Goal: Task Accomplishment & Management: Use online tool/utility

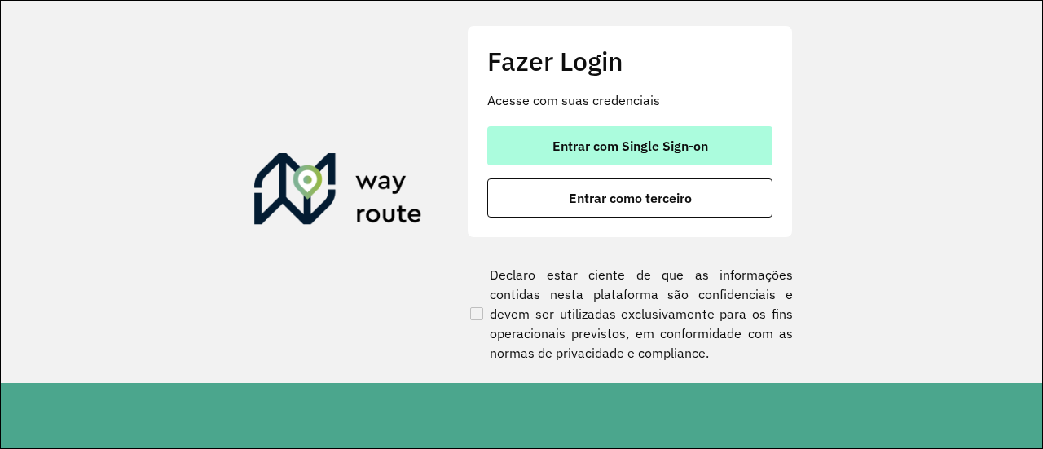
click at [611, 152] on span "Entrar com Single Sign-on" at bounding box center [630, 145] width 156 height 13
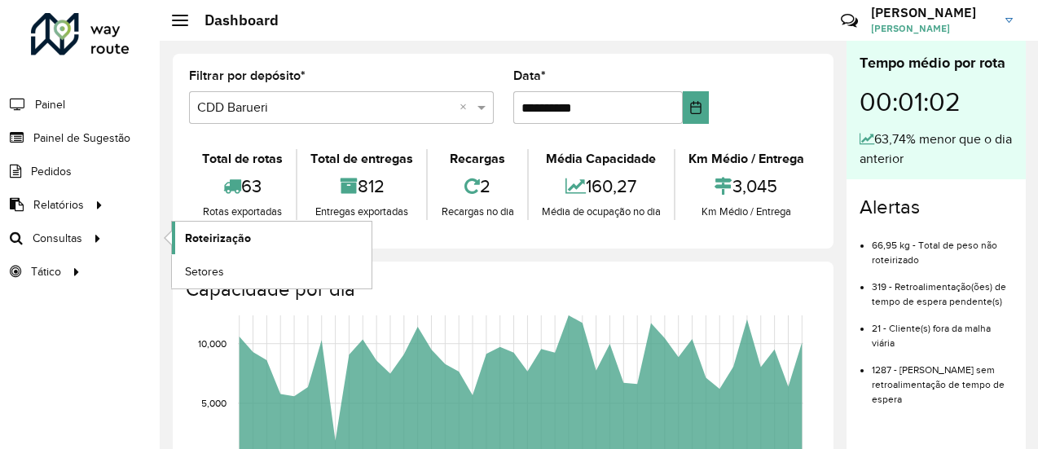
click at [241, 235] on span "Roteirização" at bounding box center [218, 238] width 66 height 17
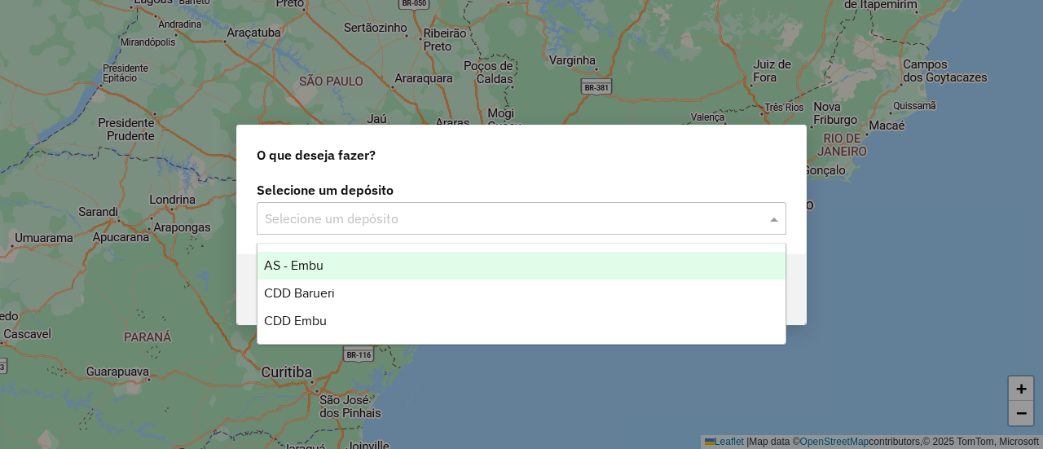
click at [301, 228] on div "Selecione um depósito" at bounding box center [522, 218] width 530 height 33
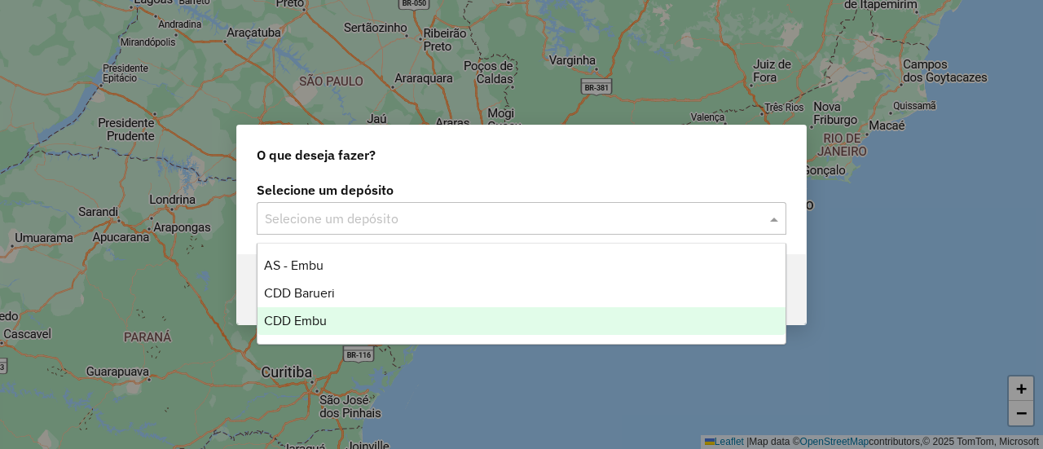
click at [300, 328] on div "CDD Embu" at bounding box center [520, 321] width 527 height 28
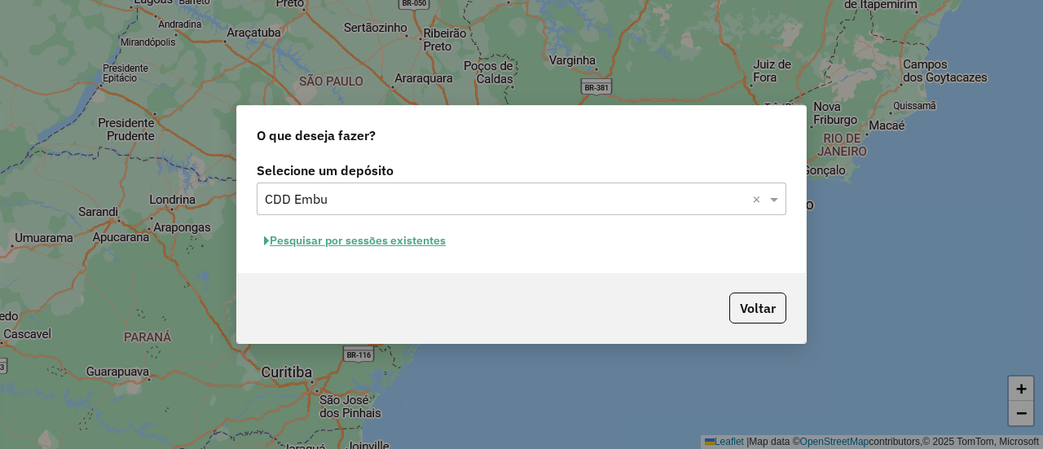
click at [396, 231] on button "Pesquisar por sessões existentes" at bounding box center [355, 240] width 196 height 25
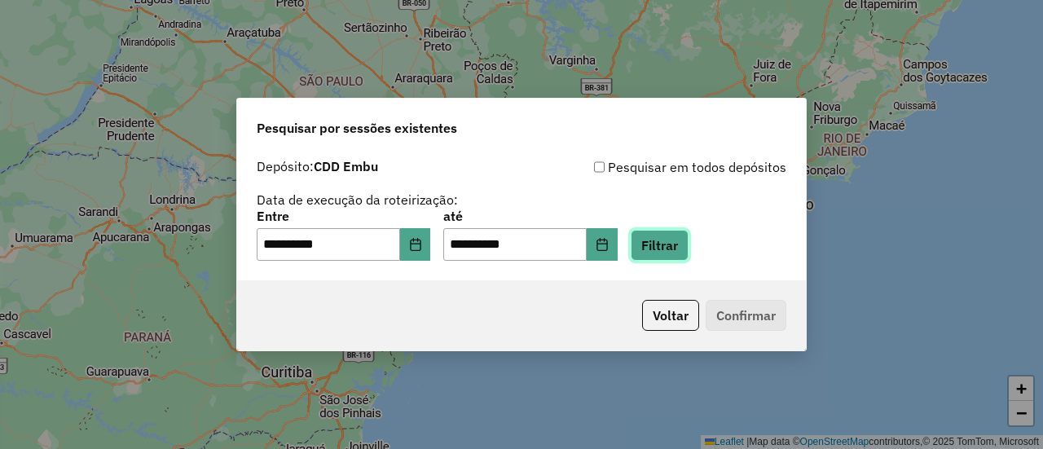
click at [679, 250] on button "Filtrar" at bounding box center [660, 245] width 58 height 31
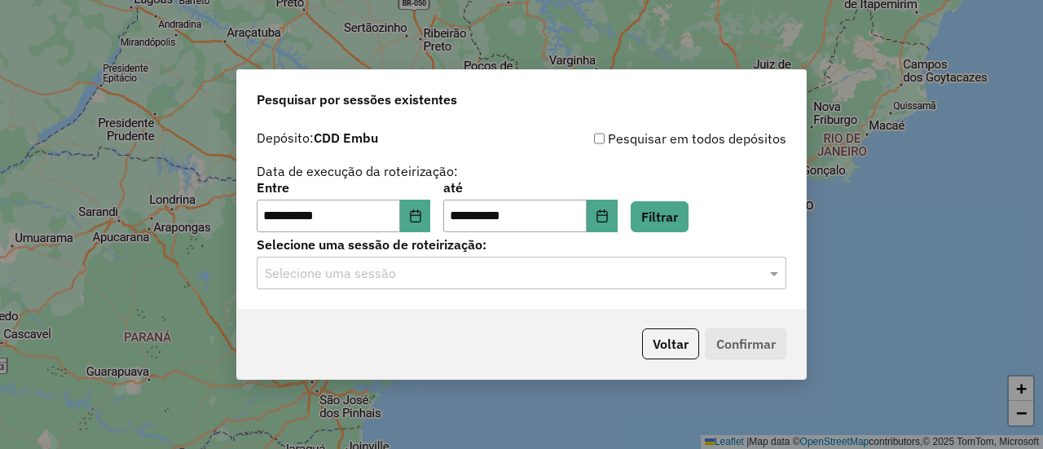
click at [376, 286] on div "Selecione uma sessão" at bounding box center [522, 273] width 530 height 33
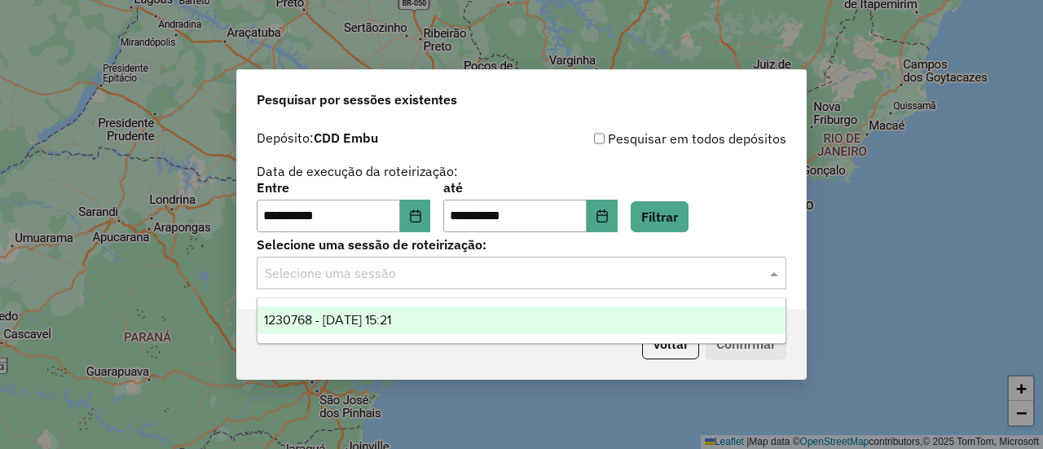
click at [384, 323] on span "1230768 - 18/08/2025 15:21" at bounding box center [327, 320] width 127 height 14
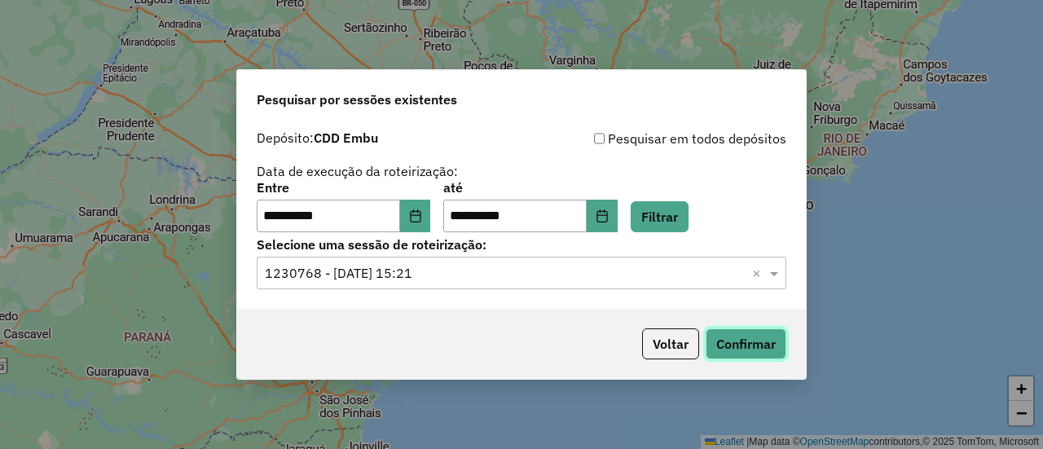
click at [753, 348] on button "Confirmar" at bounding box center [746, 343] width 81 height 31
click at [387, 230] on input "**********" at bounding box center [328, 216] width 143 height 33
click at [420, 222] on icon "Choose Date" at bounding box center [415, 215] width 11 height 13
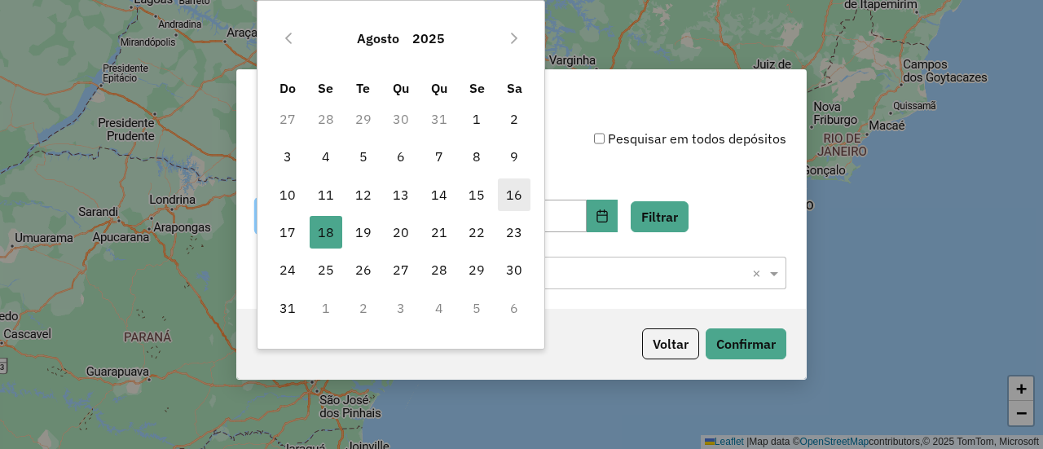
click at [512, 192] on span "16" at bounding box center [514, 194] width 33 height 33
type input "**********"
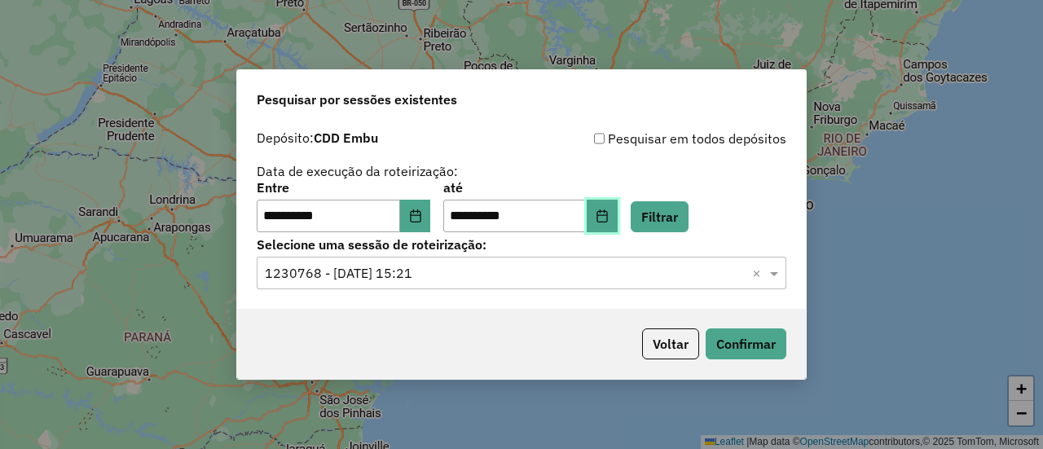
click at [618, 216] on button "Choose Date" at bounding box center [602, 216] width 31 height 33
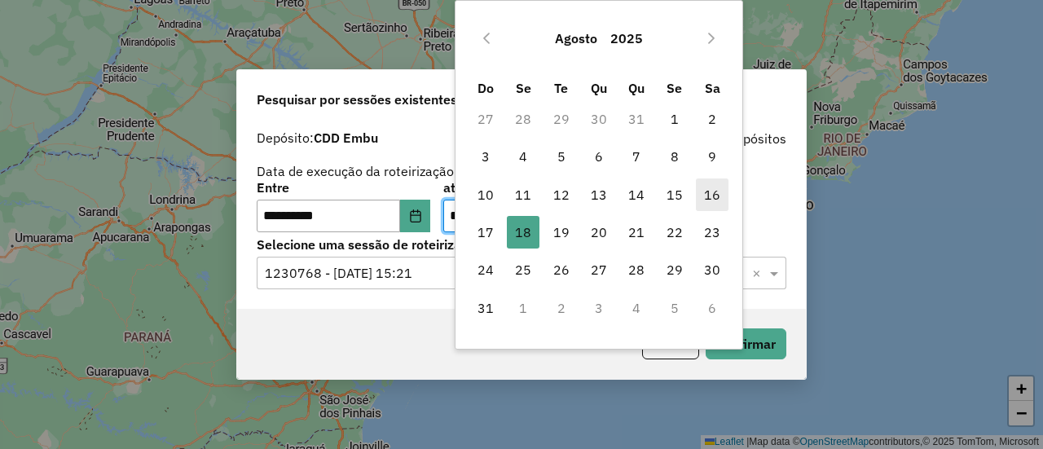
click at [711, 200] on span "16" at bounding box center [712, 194] width 33 height 33
type input "**********"
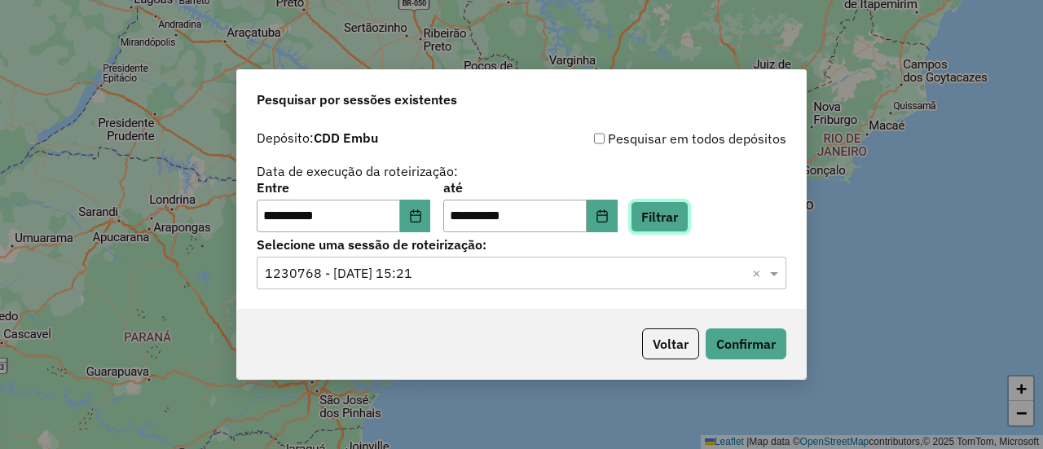
click at [678, 222] on button "Filtrar" at bounding box center [660, 216] width 58 height 31
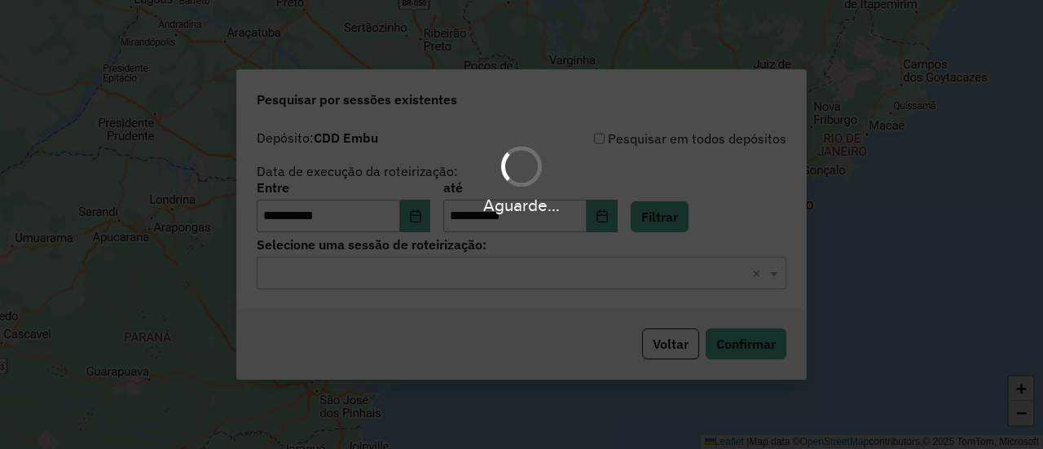
click at [345, 270] on input "text" at bounding box center [505, 274] width 481 height 20
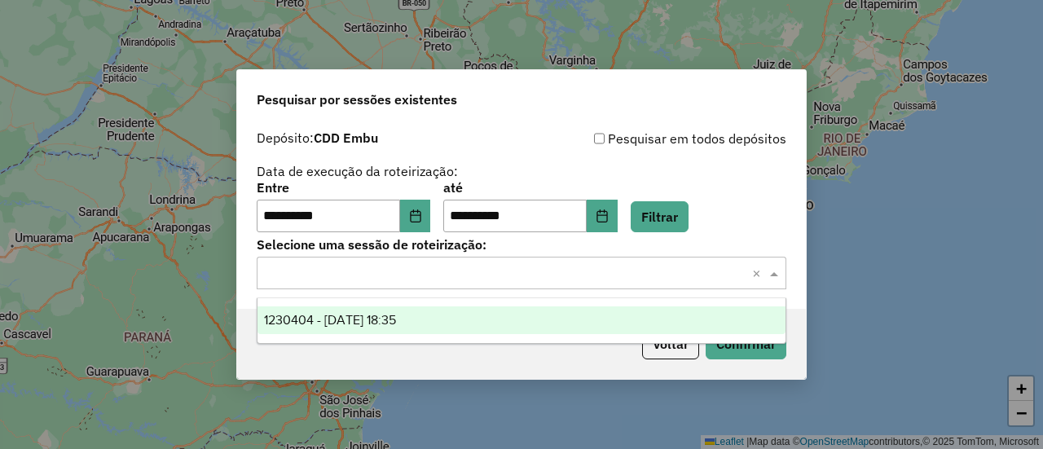
click at [369, 328] on div "1230404 - 16/08/2025 18:35" at bounding box center [520, 320] width 527 height 28
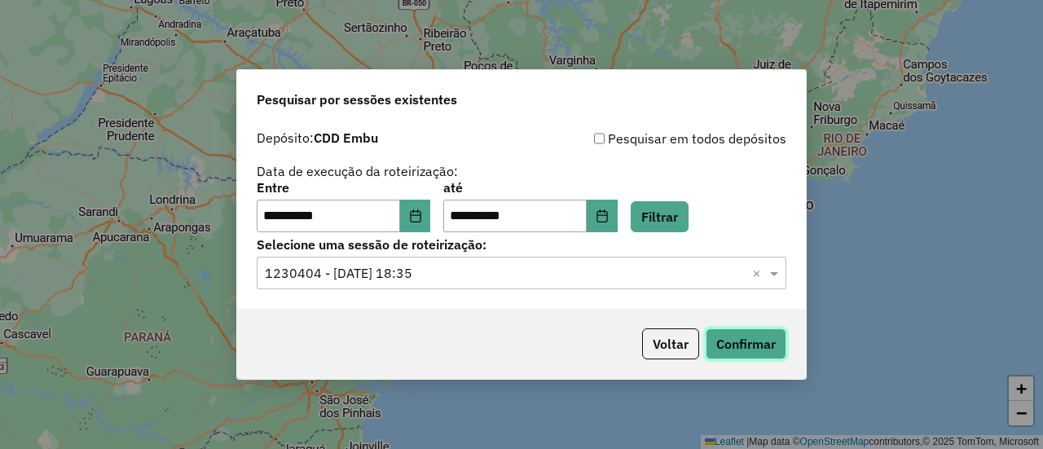
click at [760, 346] on button "Confirmar" at bounding box center [746, 343] width 81 height 31
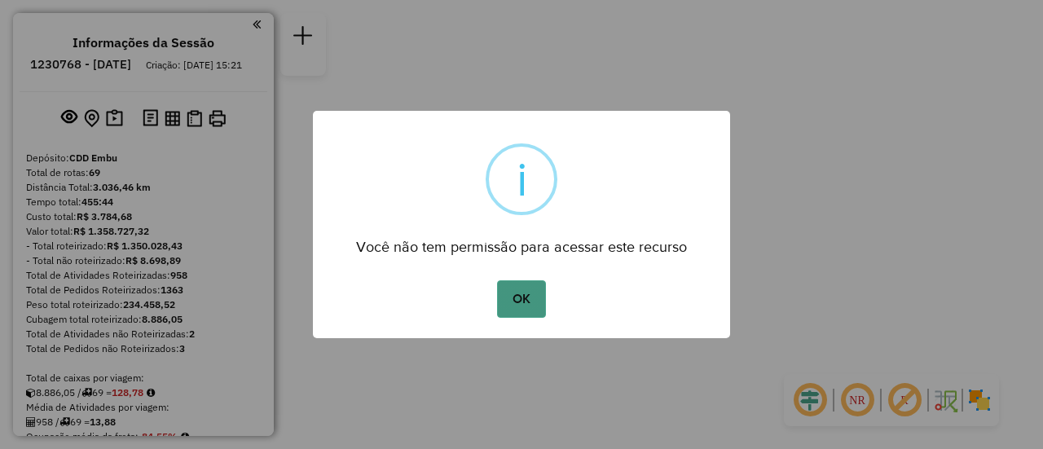
click at [521, 298] on button "OK" at bounding box center [521, 298] width 48 height 37
click at [515, 293] on button "OK" at bounding box center [521, 298] width 48 height 37
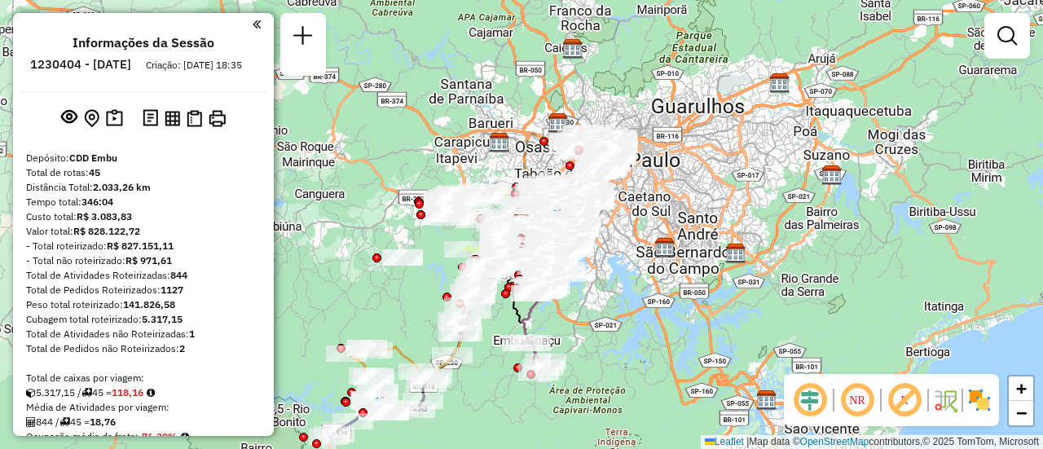
scroll to position [1770, 0]
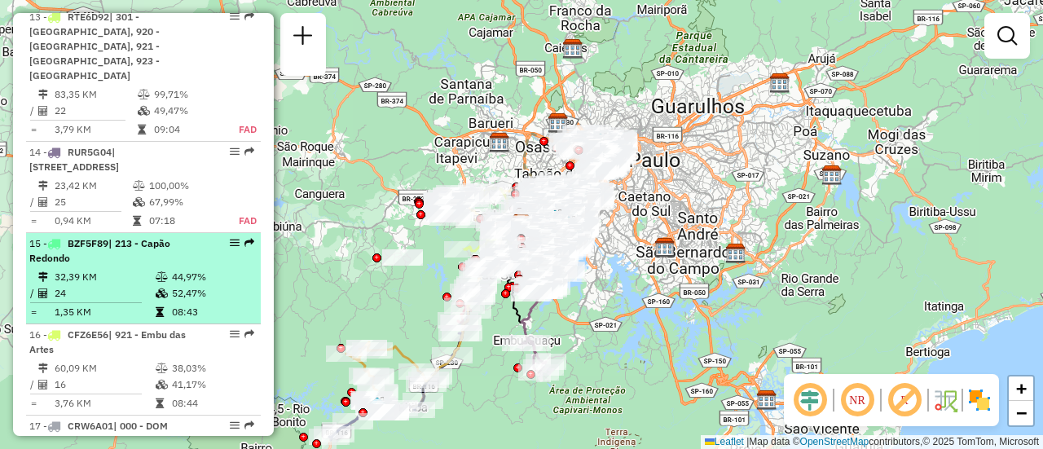
select select "**********"
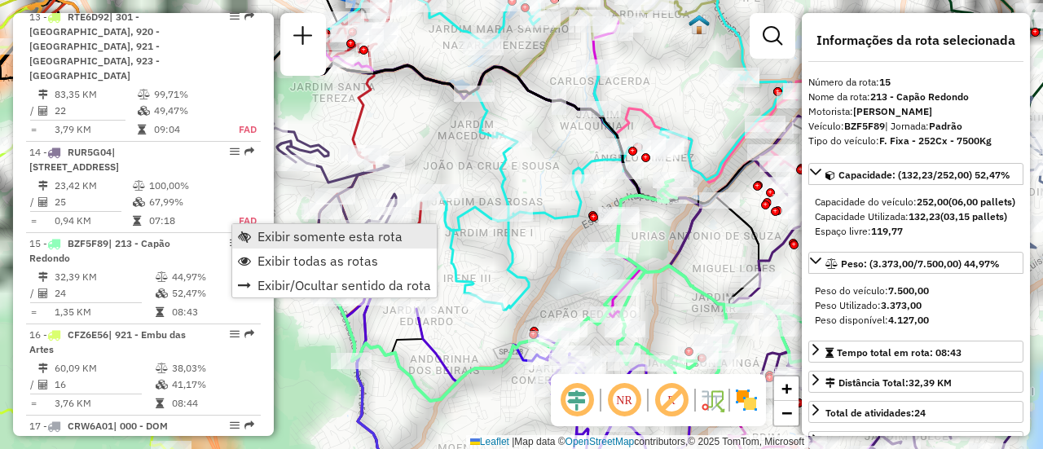
click at [271, 232] on span "Exibir somente esta rota" at bounding box center [329, 236] width 145 height 13
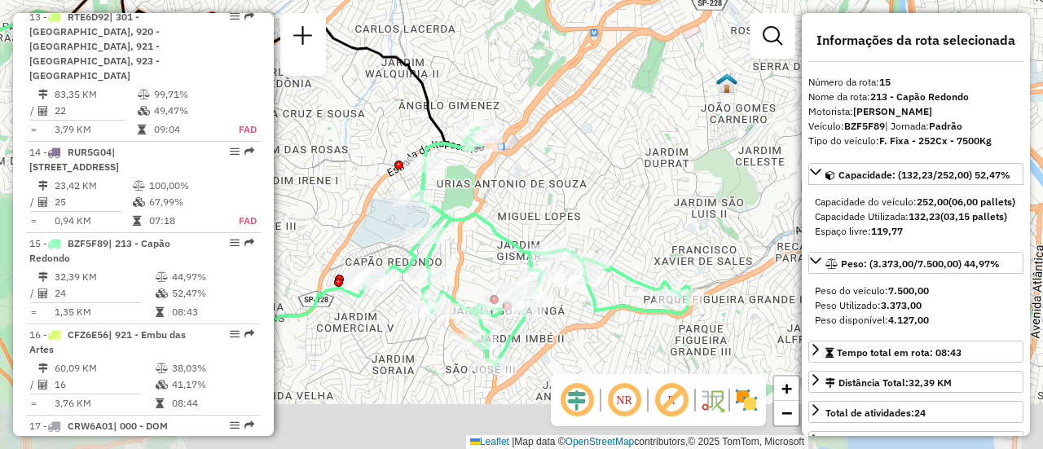
drag, startPoint x: 724, startPoint y: 236, endPoint x: 527, endPoint y: 178, distance: 205.5
click at [527, 178] on div "Janela de atendimento Grade de atendimento Capacidade Transportadoras Veículos …" at bounding box center [521, 224] width 1043 height 449
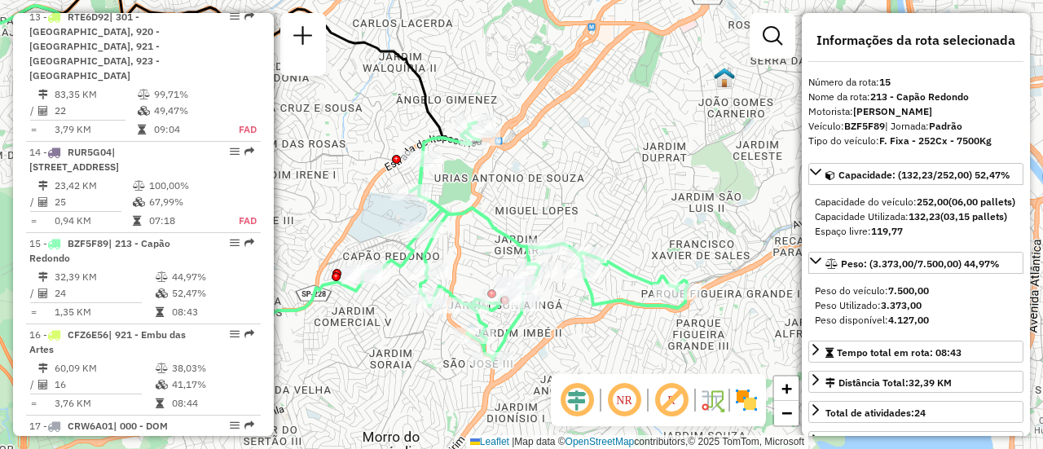
click at [750, 398] on img at bounding box center [746, 400] width 26 height 26
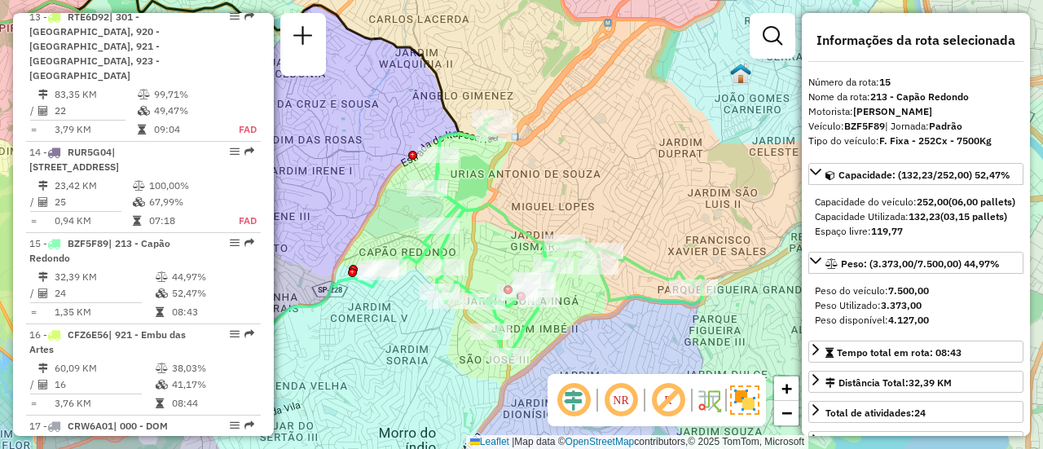
drag, startPoint x: 543, startPoint y: 204, endPoint x: 577, endPoint y: 191, distance: 36.3
click at [577, 191] on div "Janela de atendimento Grade de atendimento Capacidade Transportadoras Veículos …" at bounding box center [521, 224] width 1043 height 449
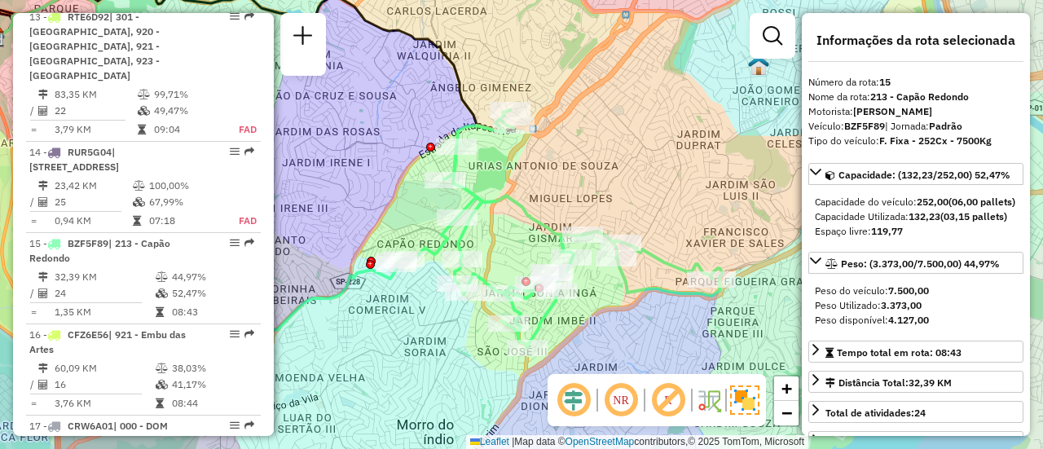
click at [922, 154] on div "**********" at bounding box center [916, 224] width 228 height 423
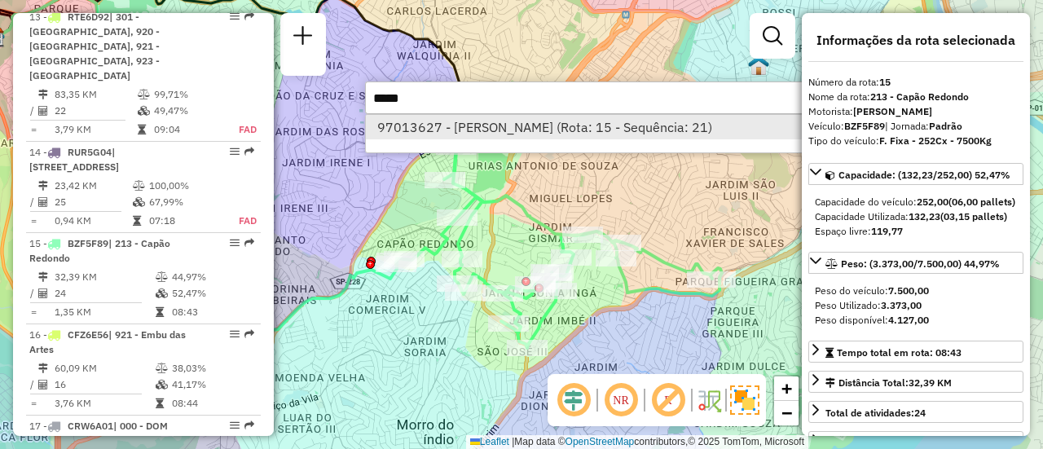
type input "*****"
click at [543, 117] on li "97013627 - JOZAFA BEZERRA LINO (Rota: 15 - Sequência: 21)" at bounding box center [609, 127] width 487 height 24
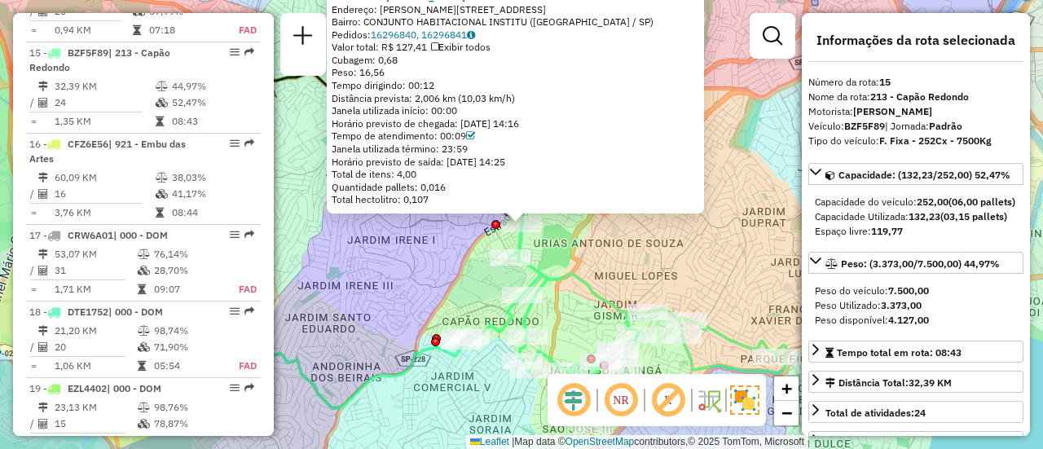
scroll to position [1971, 0]
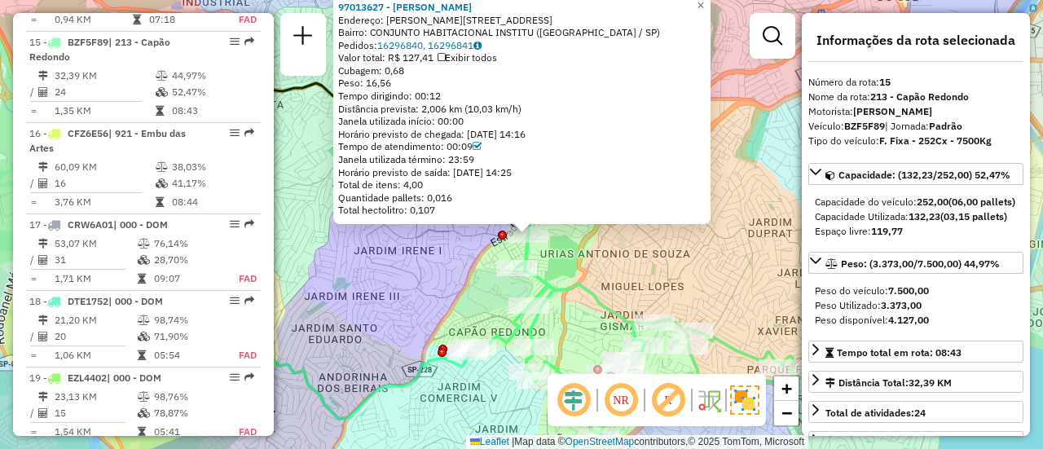
drag, startPoint x: 567, startPoint y: 245, endPoint x: 574, endPoint y: 256, distance: 12.4
click at [574, 256] on div "97013627 - JOZAFA BEZERRA LINO Endereço: R DOMINGOS PEIXOTO DA SILVA 245 82 Bai…" at bounding box center [521, 224] width 1043 height 449
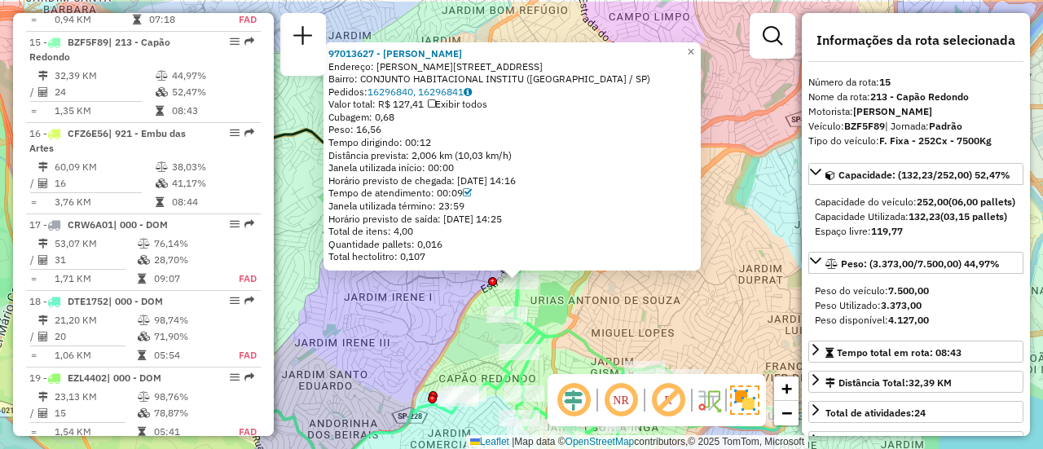
drag, startPoint x: 589, startPoint y: 273, endPoint x: 580, endPoint y: 319, distance: 47.3
click at [580, 319] on div "97013627 - JOZAFA BEZERRA LINO Endereço: R DOMINGOS PEIXOTO DA SILVA 245 82 Bai…" at bounding box center [521, 224] width 1043 height 449
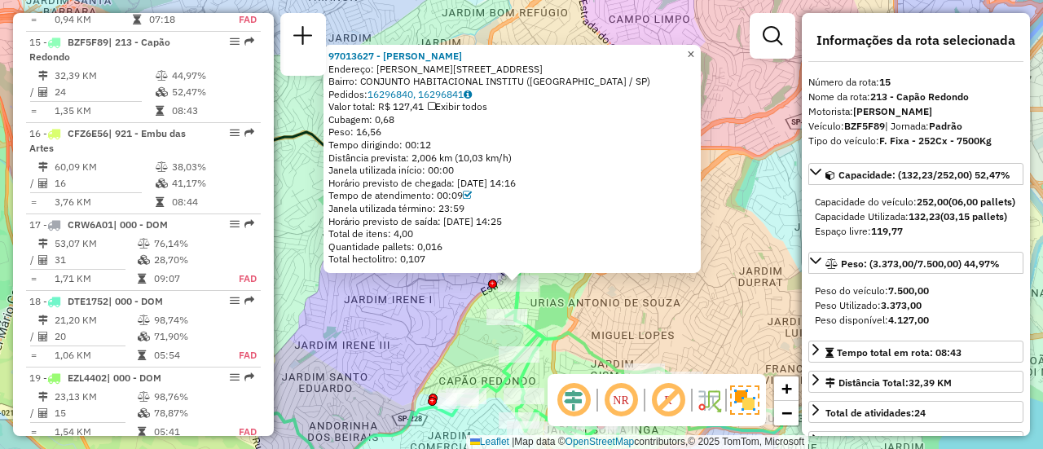
click at [694, 49] on span "×" at bounding box center [690, 54] width 7 height 14
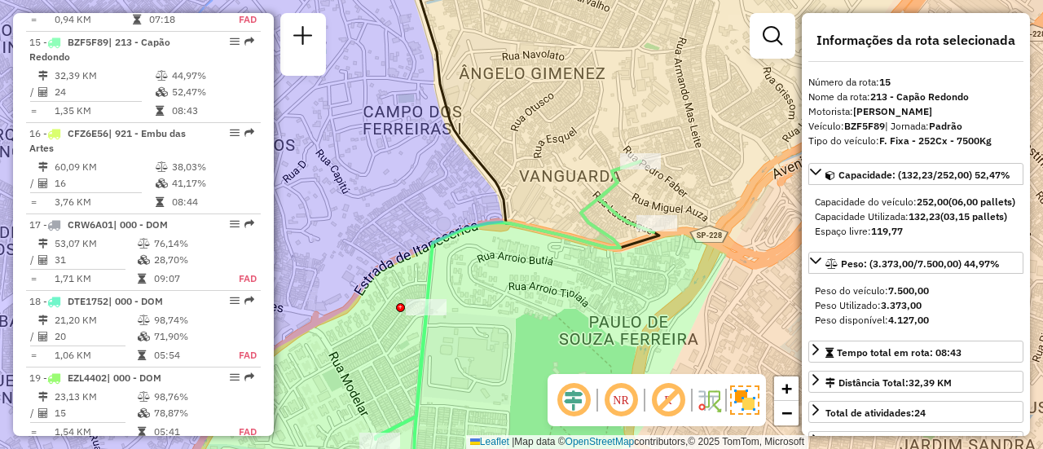
drag, startPoint x: 552, startPoint y: 284, endPoint x: 558, endPoint y: 307, distance: 23.5
click at [558, 307] on div "Janela de atendimento Grade de atendimento Capacidade Transportadoras Veículos …" at bounding box center [521, 224] width 1043 height 449
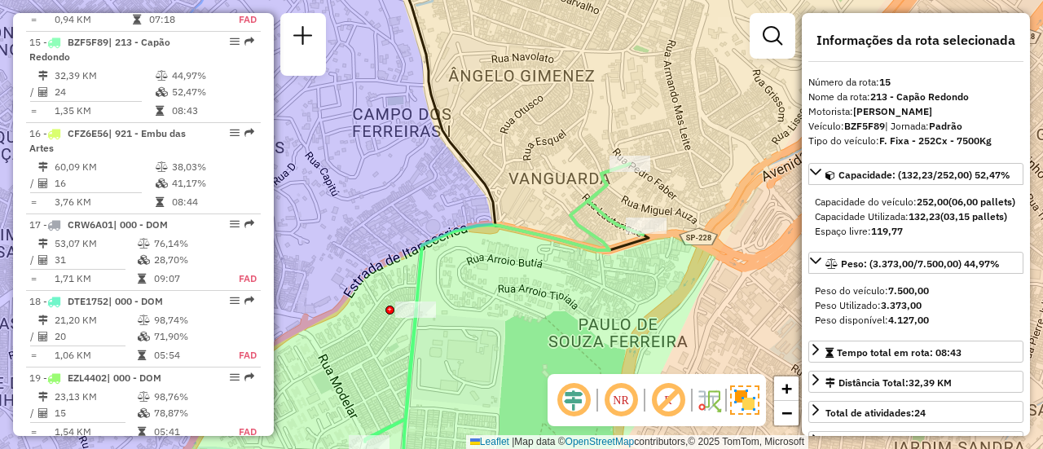
drag, startPoint x: 510, startPoint y: 301, endPoint x: 499, endPoint y: 303, distance: 10.9
click at [499, 303] on div "Janela de atendimento Grade de atendimento Capacidade Transportadoras Veículos …" at bounding box center [521, 224] width 1043 height 449
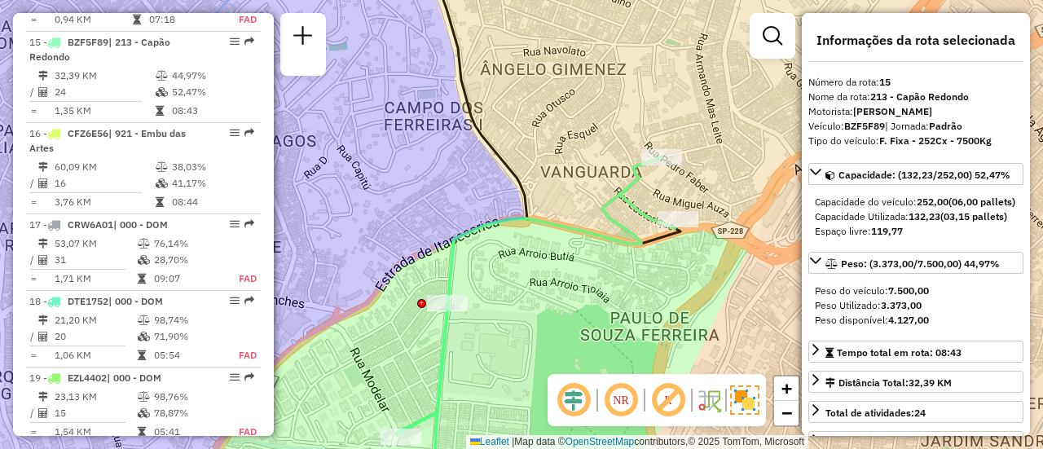
drag, startPoint x: 490, startPoint y: 284, endPoint x: 509, endPoint y: 283, distance: 18.8
click at [509, 283] on div "Janela de atendimento Grade de atendimento Capacidade Transportadoras Veículos …" at bounding box center [521, 224] width 1043 height 449
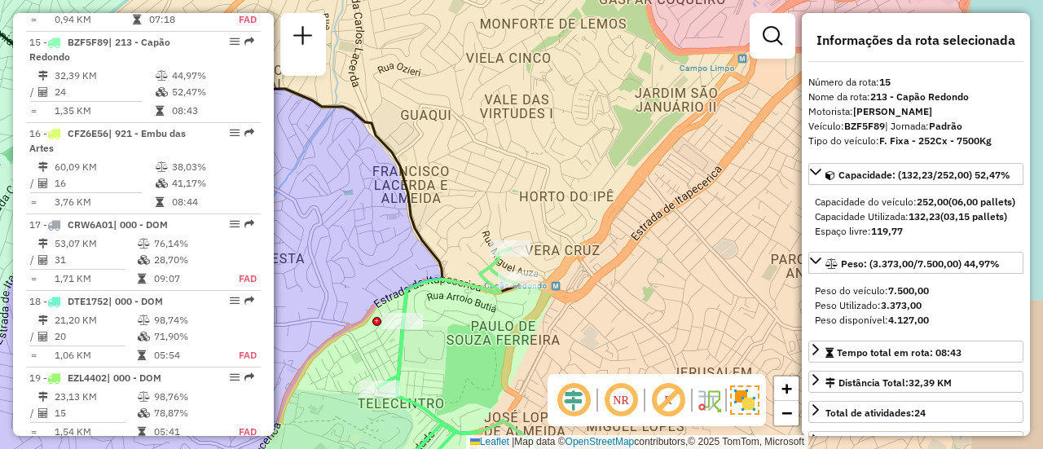
drag, startPoint x: 577, startPoint y: 302, endPoint x: 495, endPoint y: 334, distance: 87.5
click at [495, 334] on div "Janela de atendimento Grade de atendimento Capacidade Transportadoras Veículos …" at bounding box center [521, 224] width 1043 height 449
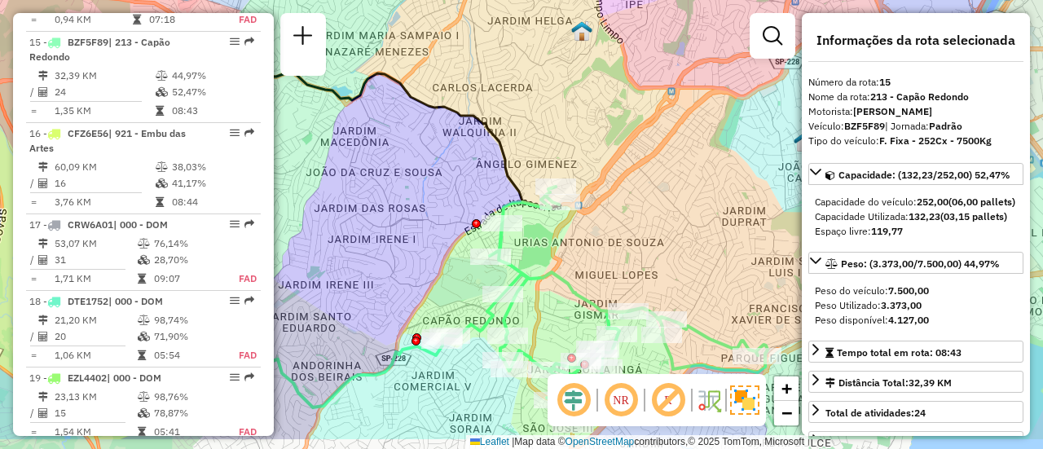
drag, startPoint x: 678, startPoint y: 265, endPoint x: 688, endPoint y: 207, distance: 58.7
click at [688, 207] on div "Janela de atendimento Grade de atendimento Capacidade Transportadoras Veículos …" at bounding box center [521, 224] width 1043 height 449
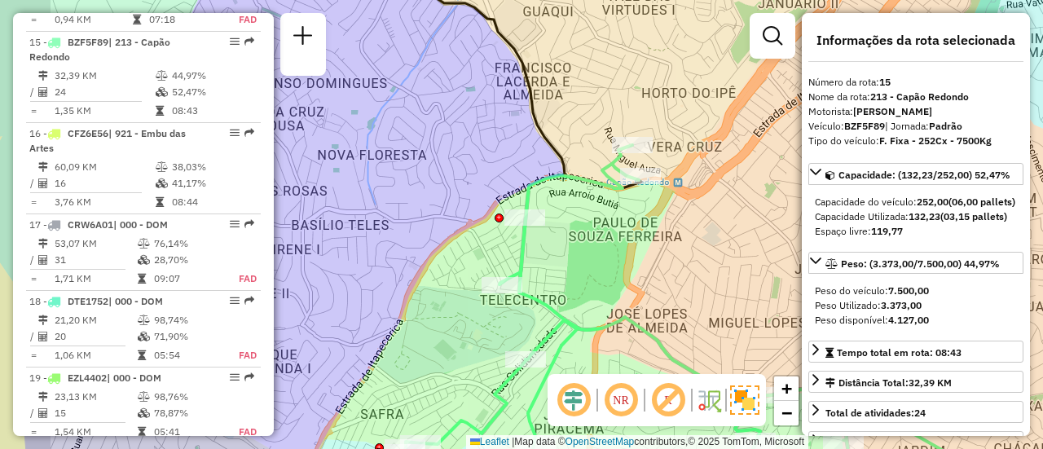
drag, startPoint x: 491, startPoint y: 226, endPoint x: 567, endPoint y: 252, distance: 79.9
click at [567, 252] on div "Janela de atendimento Grade de atendimento Capacidade Transportadoras Veículos …" at bounding box center [521, 224] width 1043 height 449
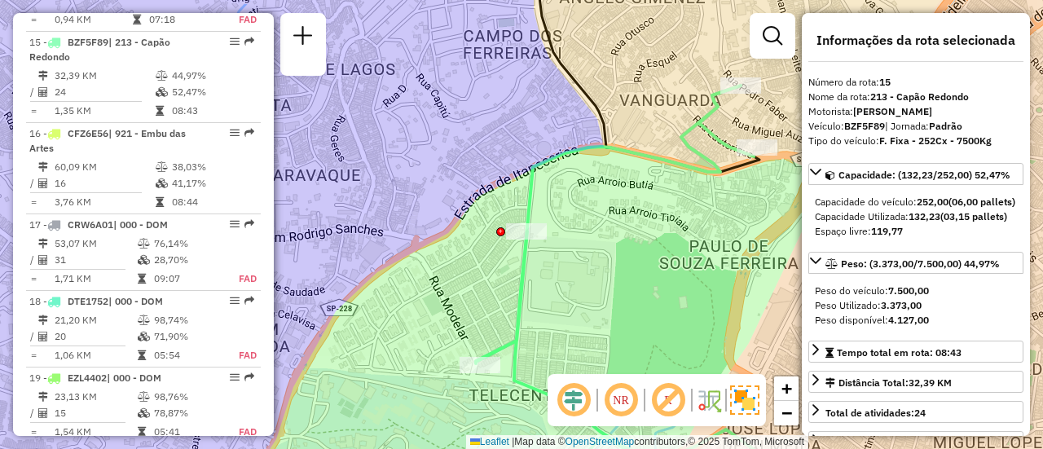
drag, startPoint x: 569, startPoint y: 222, endPoint x: 582, endPoint y: 253, distance: 34.3
click at [582, 253] on div "Janela de atendimento Grade de atendimento Capacidade Transportadoras Veículos …" at bounding box center [521, 224] width 1043 height 449
